Goal: Task Accomplishment & Management: Manage account settings

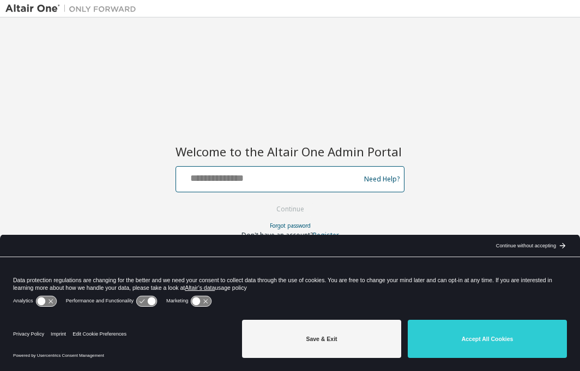
click at [234, 174] on input "text" at bounding box center [269, 177] width 178 height 16
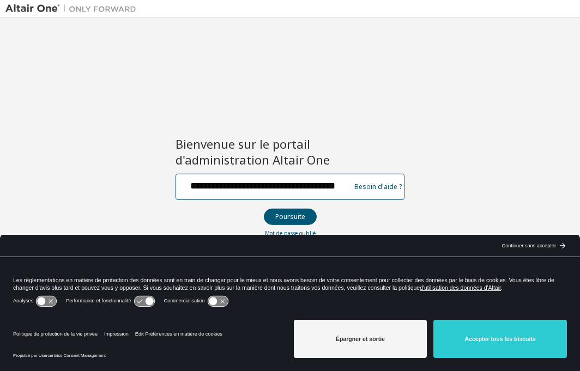
scroll to position [0, 16]
type input "**********"
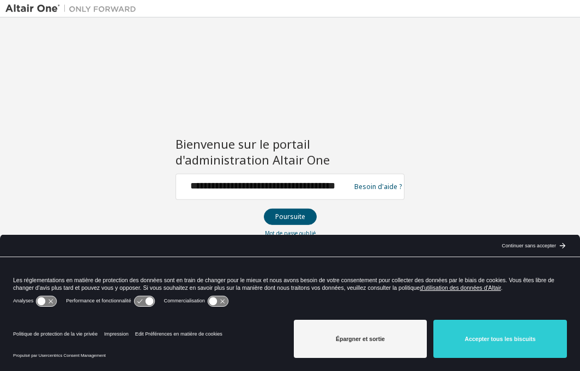
click at [550, 242] on div "Continuer sans accepter" at bounding box center [529, 246] width 54 height 9
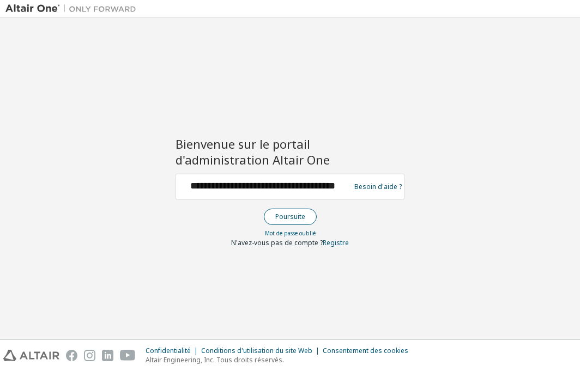
click at [286, 219] on button "Poursuite" at bounding box center [290, 217] width 53 height 16
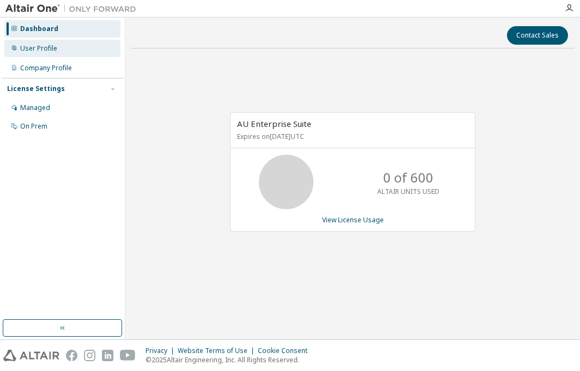
click at [51, 44] on div "User Profile" at bounding box center [38, 48] width 37 height 9
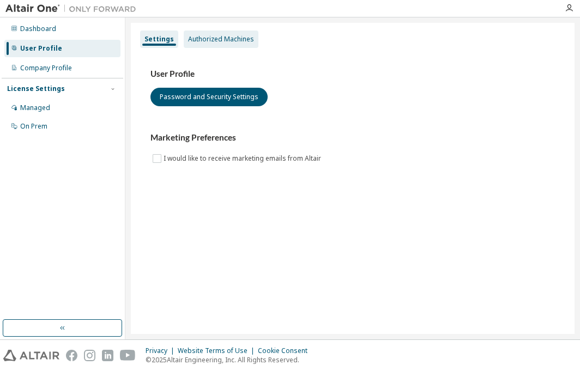
click at [214, 40] on div "Authorized Machines" at bounding box center [221, 39] width 66 height 9
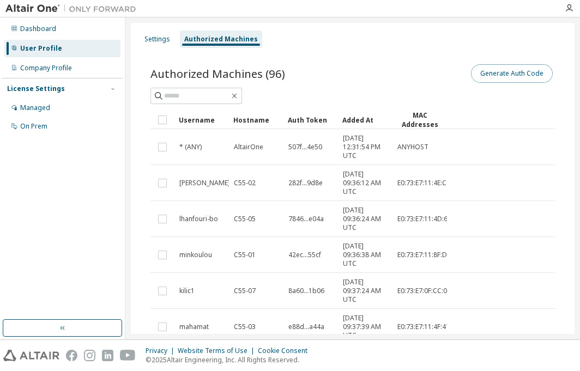
click at [511, 74] on button "Generate Auth Code" at bounding box center [512, 73] width 82 height 19
